Goal: Information Seeking & Learning: Learn about a topic

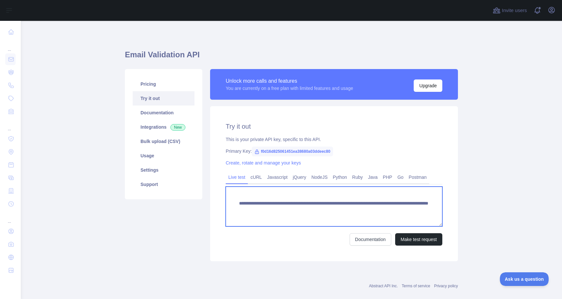
drag, startPoint x: 239, startPoint y: 202, endPoint x: 423, endPoint y: 210, distance: 184.6
click at [423, 210] on textarea "**********" at bounding box center [334, 206] width 217 height 40
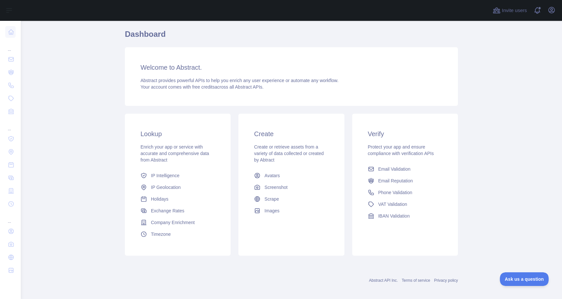
scroll to position [25, 0]
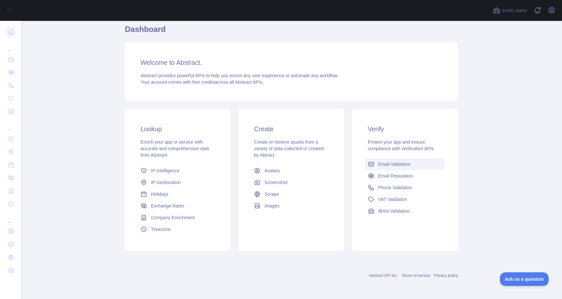
click at [391, 163] on span "Email Validation" at bounding box center [394, 164] width 32 height 7
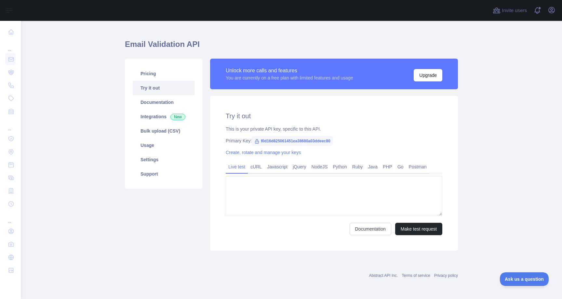
type textarea "**********"
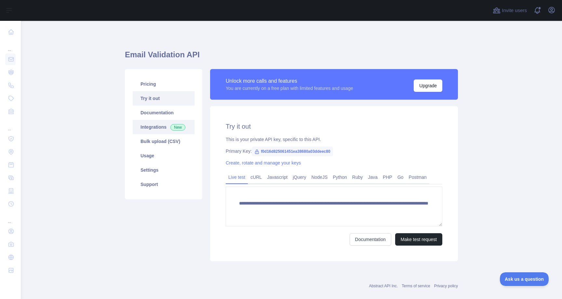
click at [160, 126] on link "Integrations New" at bounding box center [164, 127] width 62 height 14
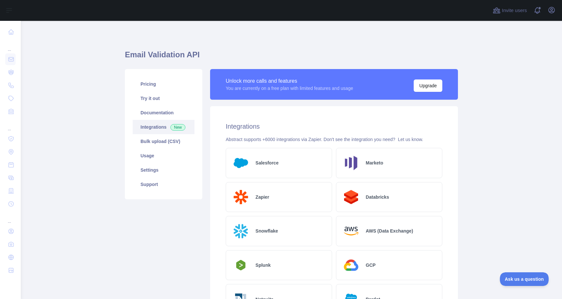
click at [266, 167] on div "Salesforce" at bounding box center [279, 163] width 106 height 30
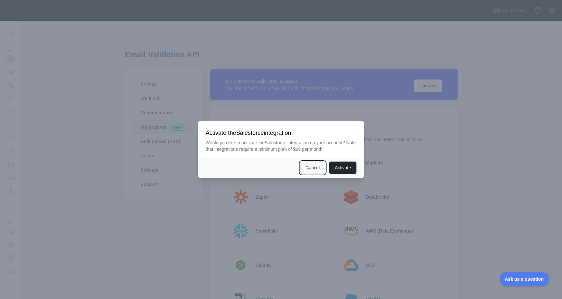
click at [311, 170] on button "Cancel" at bounding box center [312, 167] width 25 height 12
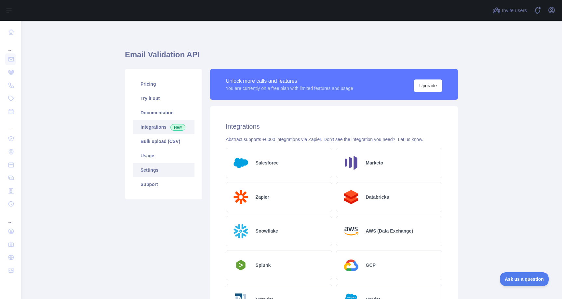
click at [152, 171] on link "Settings" at bounding box center [164, 170] width 62 height 14
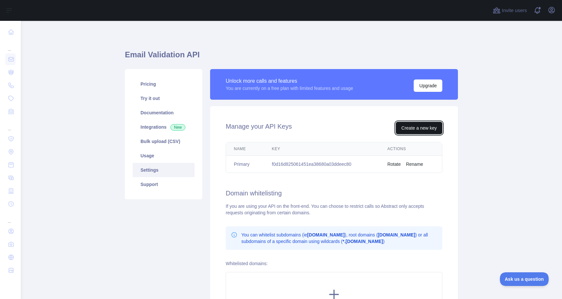
click at [406, 124] on button "Create a new key" at bounding box center [419, 128] width 47 height 12
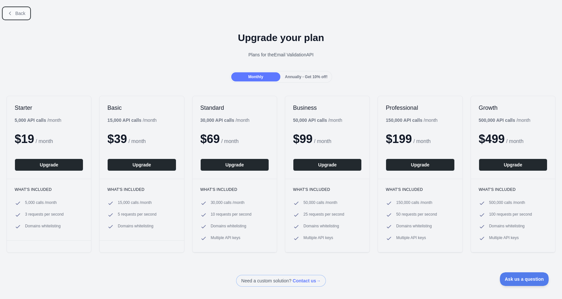
click at [17, 12] on span "Back" at bounding box center [20, 13] width 10 height 5
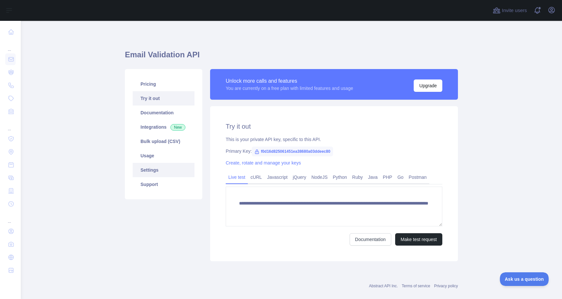
click at [156, 170] on link "Settings" at bounding box center [164, 170] width 62 height 14
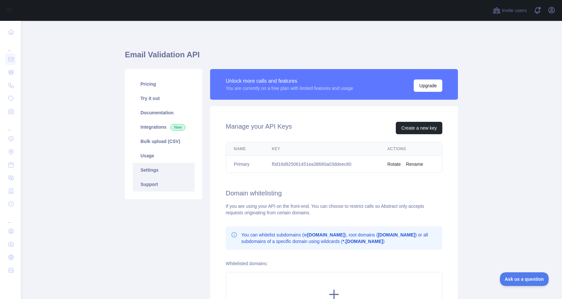
click at [149, 183] on link "Support" at bounding box center [164, 184] width 62 height 14
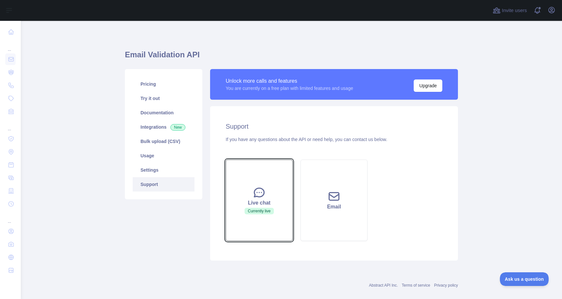
click at [264, 192] on icon at bounding box center [259, 192] width 10 height 9
click at [260, 197] on icon at bounding box center [259, 192] width 10 height 9
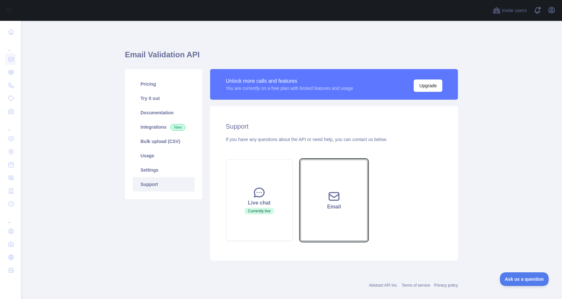
click at [319, 225] on button "Email" at bounding box center [334, 199] width 67 height 81
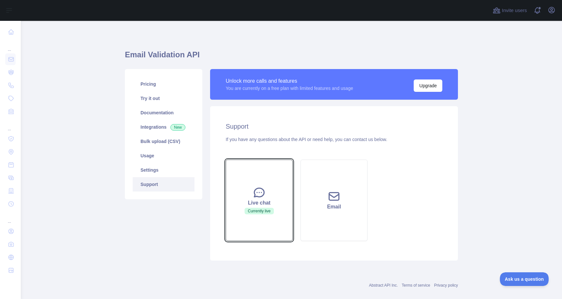
click at [258, 197] on icon at bounding box center [259, 192] width 13 height 13
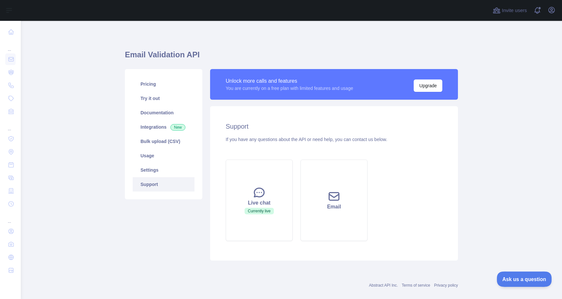
click at [512, 275] on button "Ask us a question" at bounding box center [521, 278] width 49 height 14
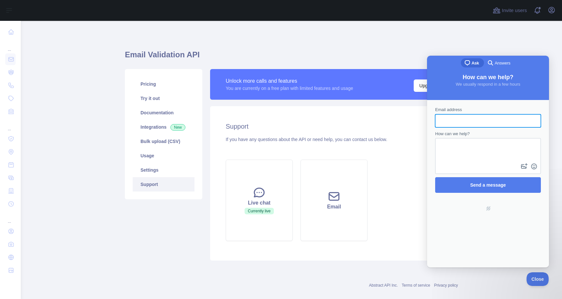
click at [499, 65] on span "Answers" at bounding box center [503, 63] width 16 height 7
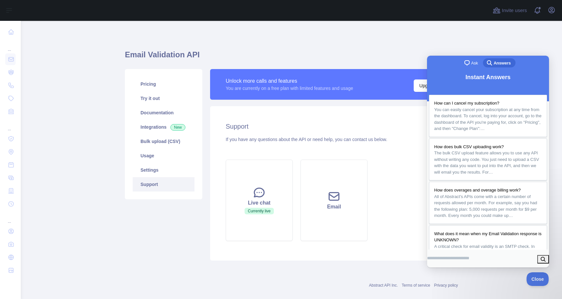
click at [469, 64] on span "chat-square" at bounding box center [467, 63] width 8 height 8
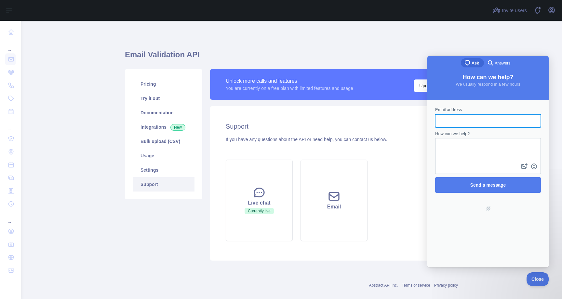
click at [394, 64] on h1 "Email Validation API" at bounding box center [291, 57] width 333 height 16
click at [405, 65] on div "Pricing Try it out Documentation Integrations New Bulk upload (CSV) Usage Setti…" at bounding box center [291, 164] width 341 height 199
click at [534, 273] on button "Close" at bounding box center [536, 278] width 22 height 14
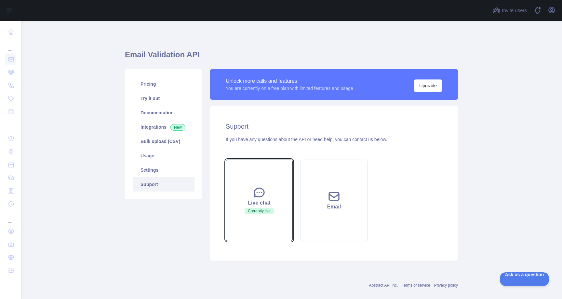
click at [273, 179] on button "Live chat Currently live" at bounding box center [259, 199] width 67 height 81
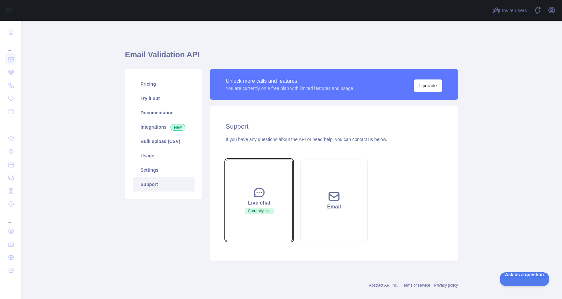
click at [273, 179] on button "Live chat Currently live" at bounding box center [259, 199] width 67 height 81
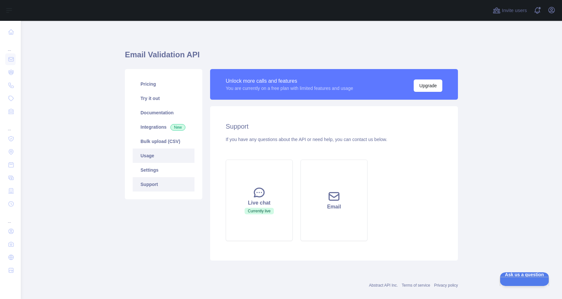
click at [154, 156] on link "Usage" at bounding box center [164, 155] width 62 height 14
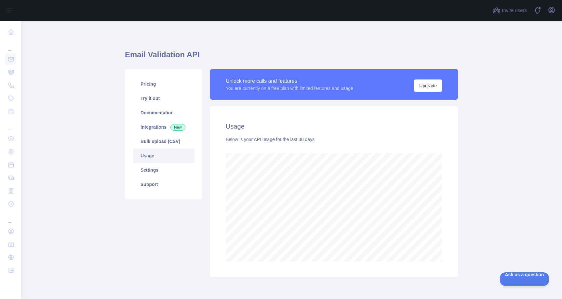
scroll to position [278, 541]
click at [157, 143] on link "Bulk upload (CSV)" at bounding box center [164, 141] width 62 height 14
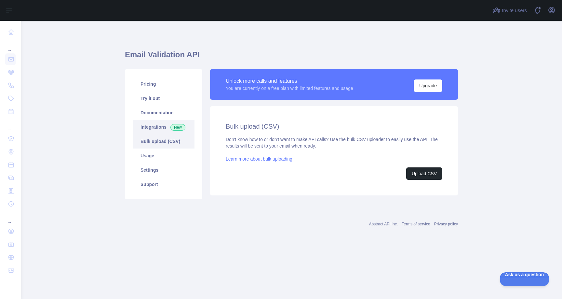
click at [155, 126] on link "Integrations New" at bounding box center [164, 127] width 62 height 14
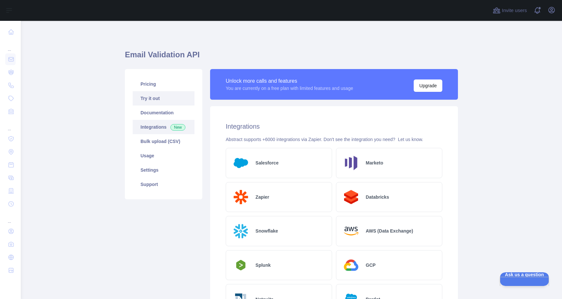
click at [156, 103] on link "Try it out" at bounding box center [164, 98] width 62 height 14
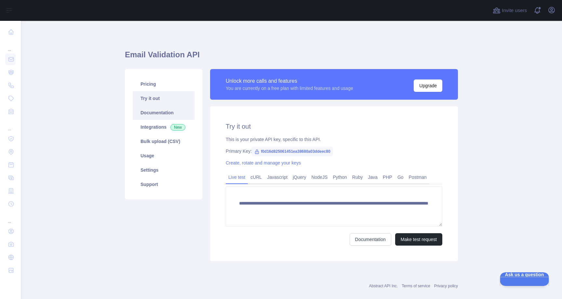
click at [155, 113] on link "Documentation" at bounding box center [164, 112] width 62 height 14
